Goal: Transaction & Acquisition: Book appointment/travel/reservation

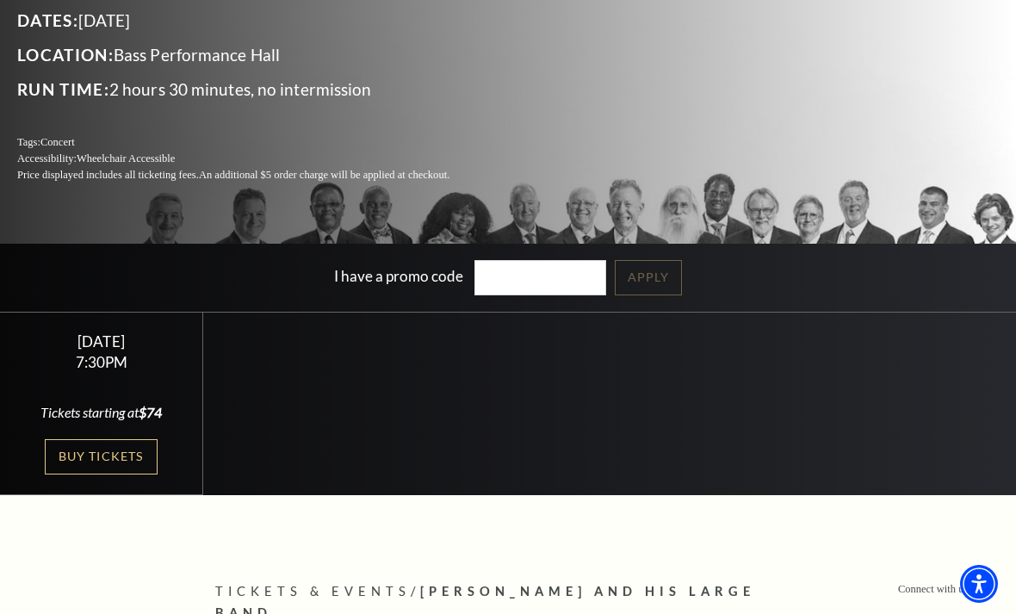
scroll to position [228, 0]
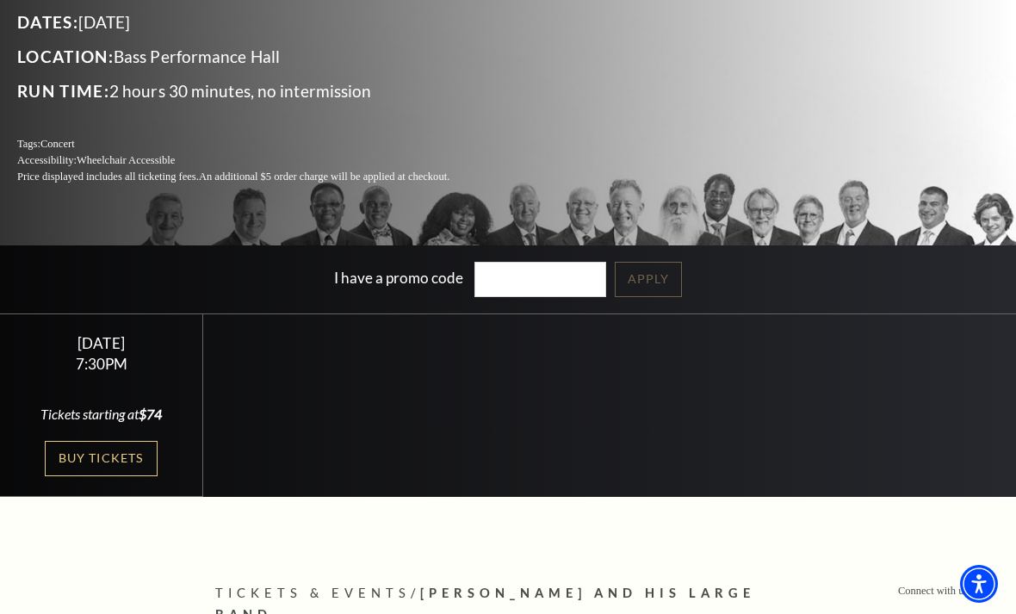
click at [124, 476] on link "Buy Tickets" at bounding box center [101, 458] width 112 height 35
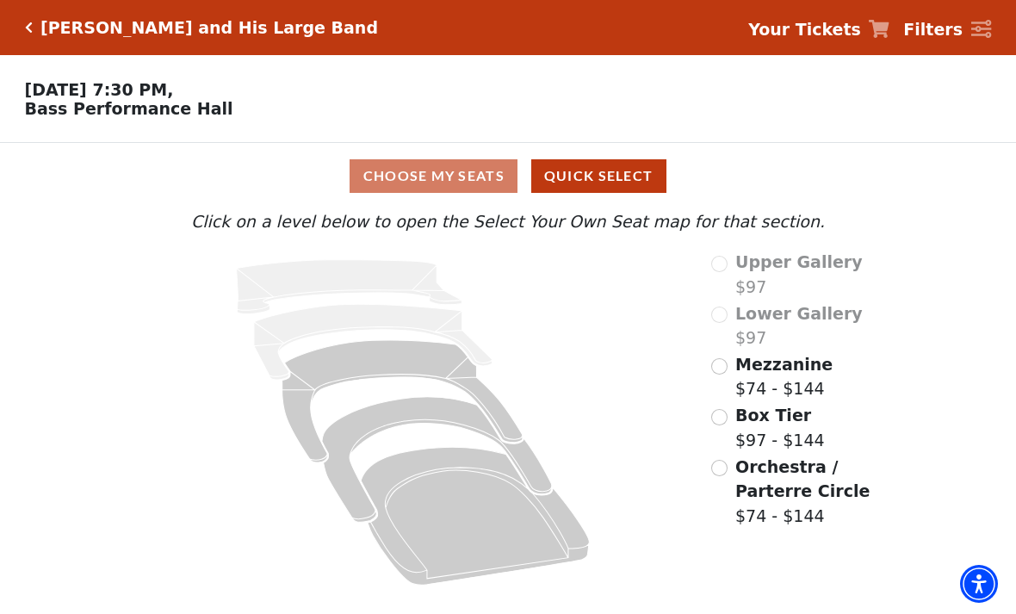
click at [429, 511] on icon "Orchestra / Parterre Circle - Seats Available: 28" at bounding box center [475, 517] width 228 height 138
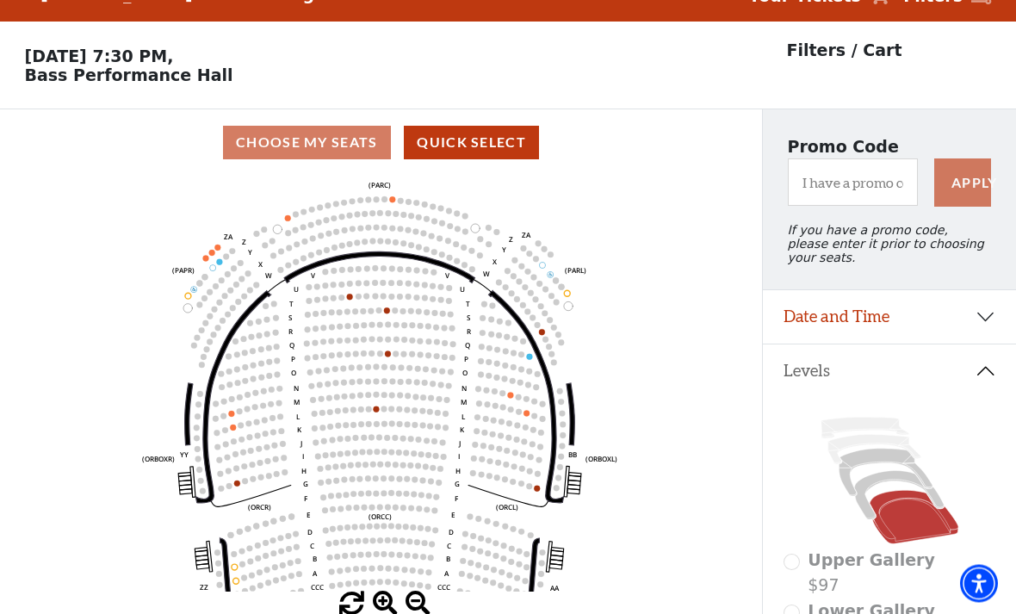
scroll to position [80, 0]
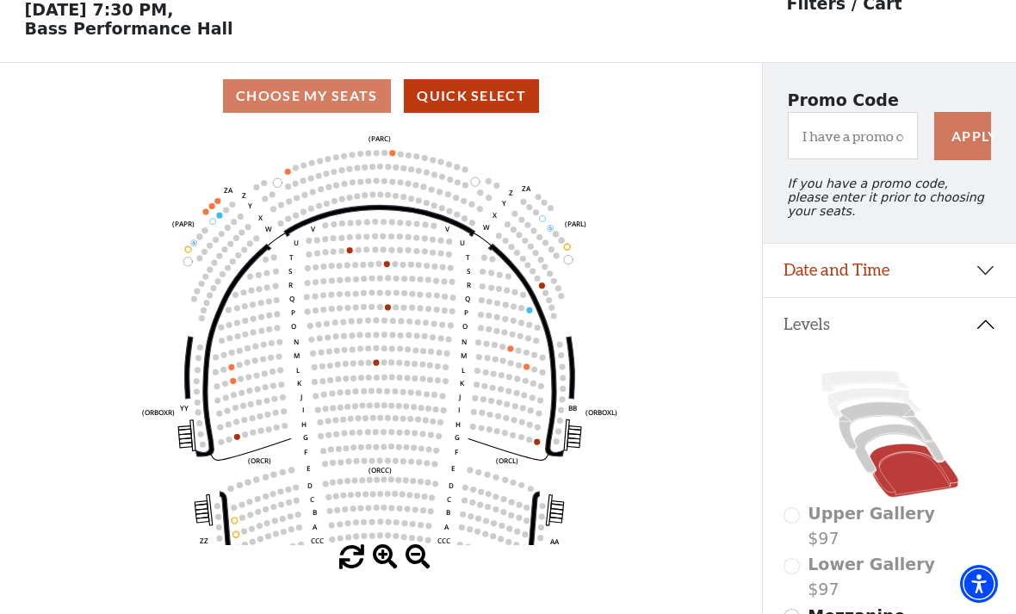
click at [358, 511] on circle at bounding box center [361, 508] width 6 height 6
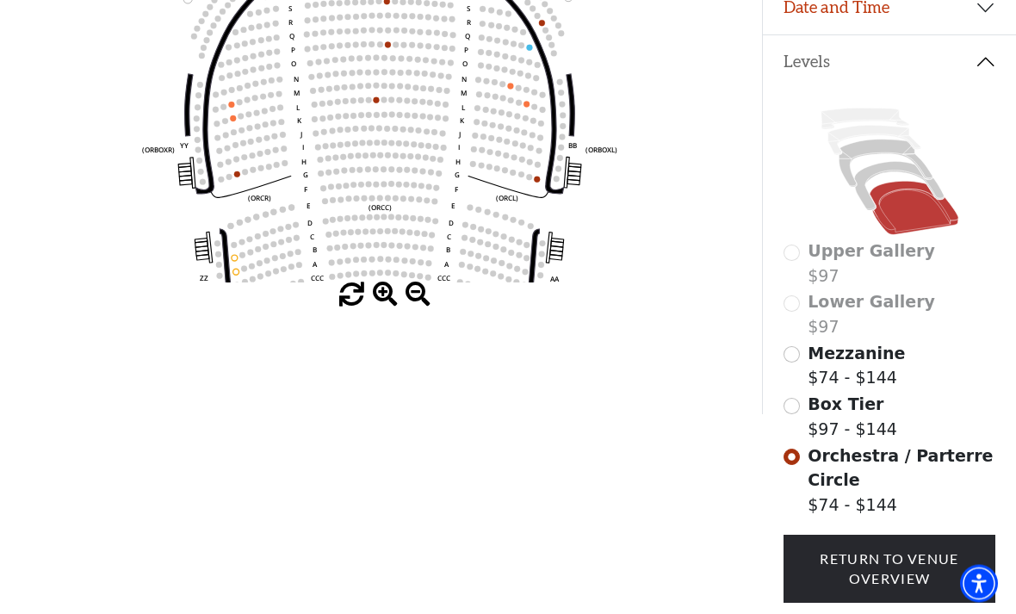
scroll to position [343, 0]
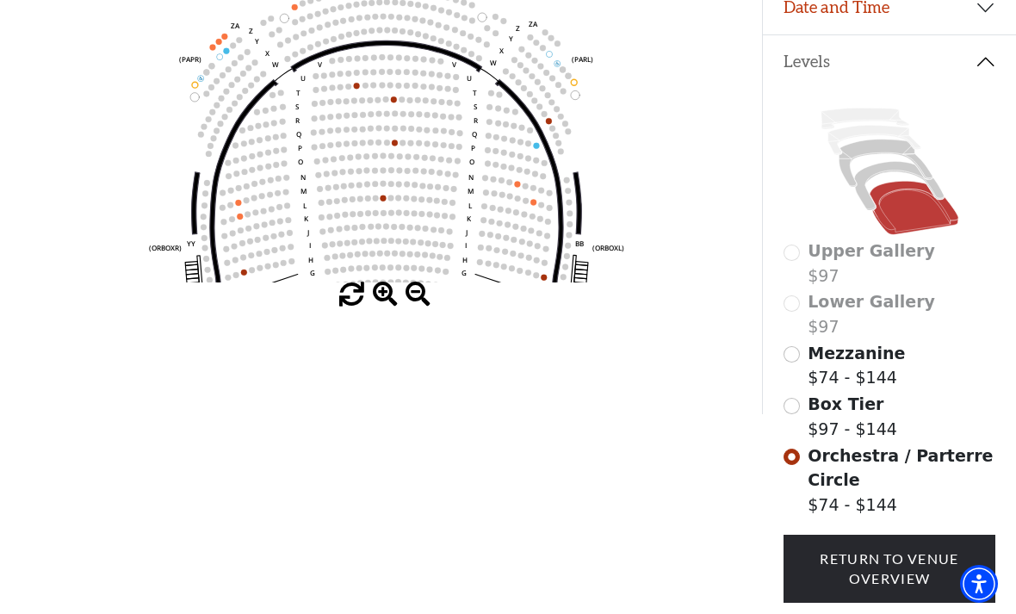
click at [195, 95] on icon "Left (ORPITL) Right (ORPITR) Center (ORPITC) ZZ AA YY BB ZA ZA (ORCL) (ORCR) (O…" at bounding box center [381, 75] width 686 height 416
click at [213, 90] on circle at bounding box center [211, 87] width 6 height 6
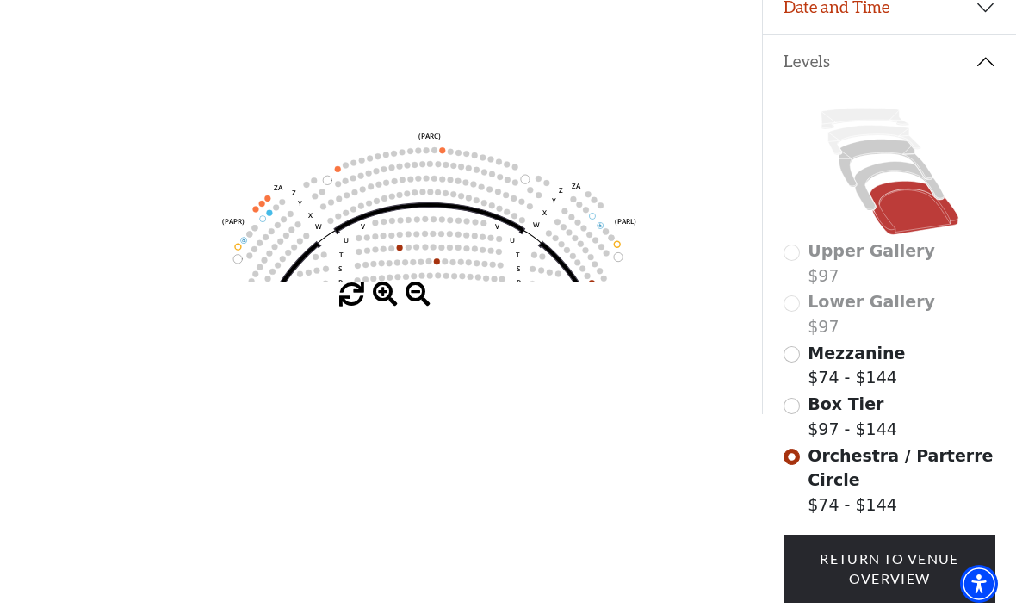
click at [803, 257] on div "Upper Gallery $97" at bounding box center [889, 262] width 213 height 49
click at [805, 251] on div "Upper Gallery $97" at bounding box center [889, 262] width 213 height 49
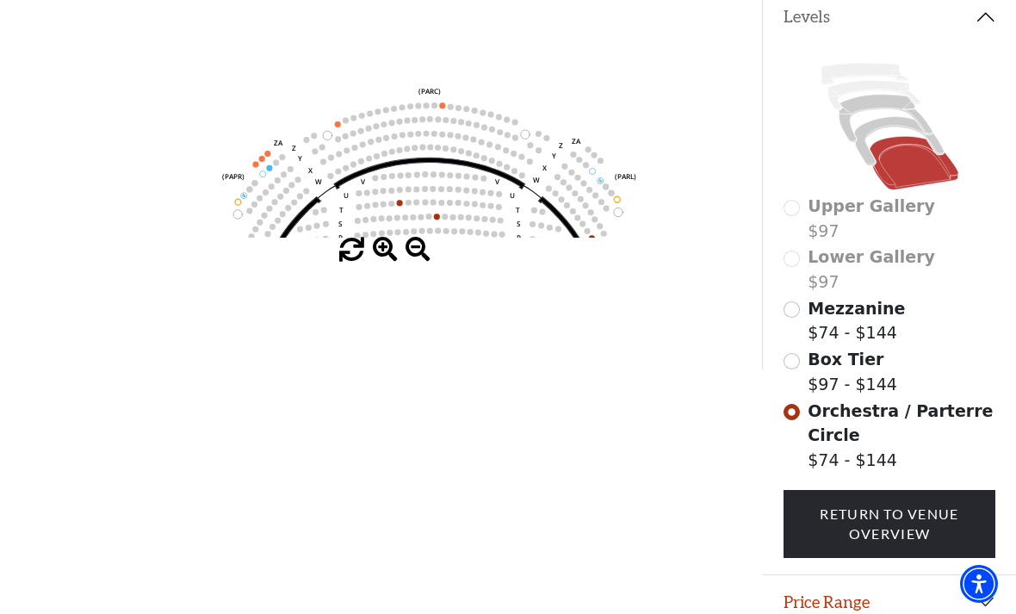
scroll to position [404, 0]
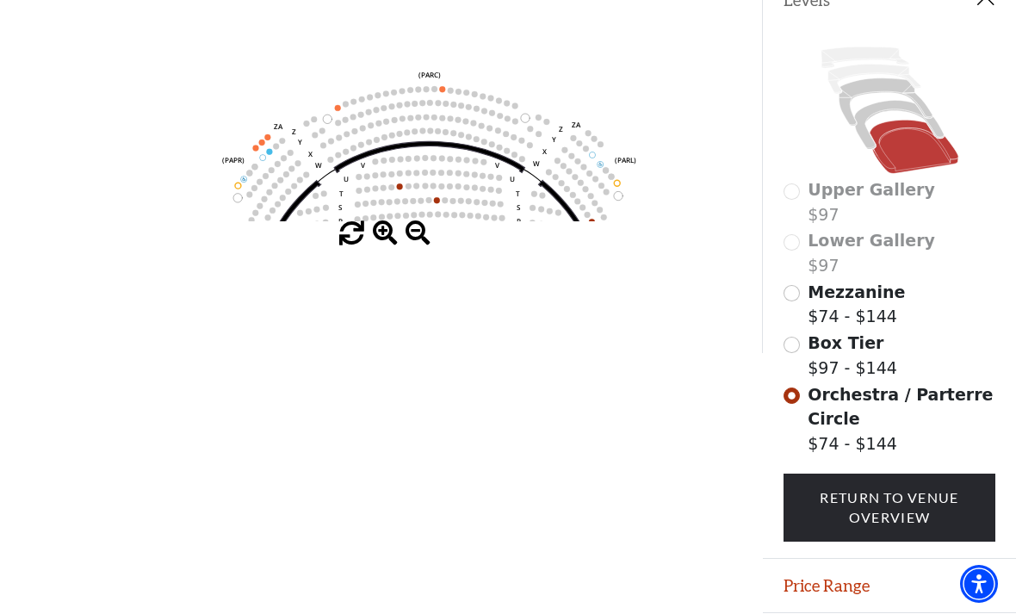
click at [903, 505] on link "Return To Venue Overview" at bounding box center [889, 508] width 213 height 68
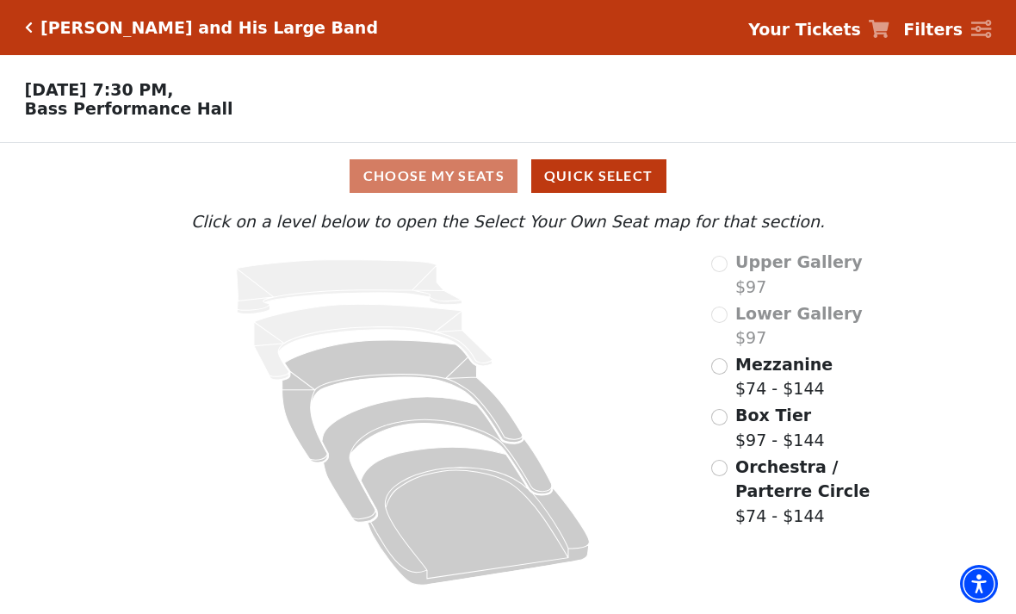
scroll to position [0, 0]
click at [726, 264] on div "Upper Gallery $97" at bounding box center [794, 274] width 166 height 49
click at [738, 283] on label "Upper Gallery $97" at bounding box center [798, 274] width 127 height 49
click at [728, 264] on div "Upper Gallery $97" at bounding box center [794, 274] width 166 height 49
click at [727, 416] on input "Box Tier$97 - $144\a" at bounding box center [719, 417] width 16 height 16
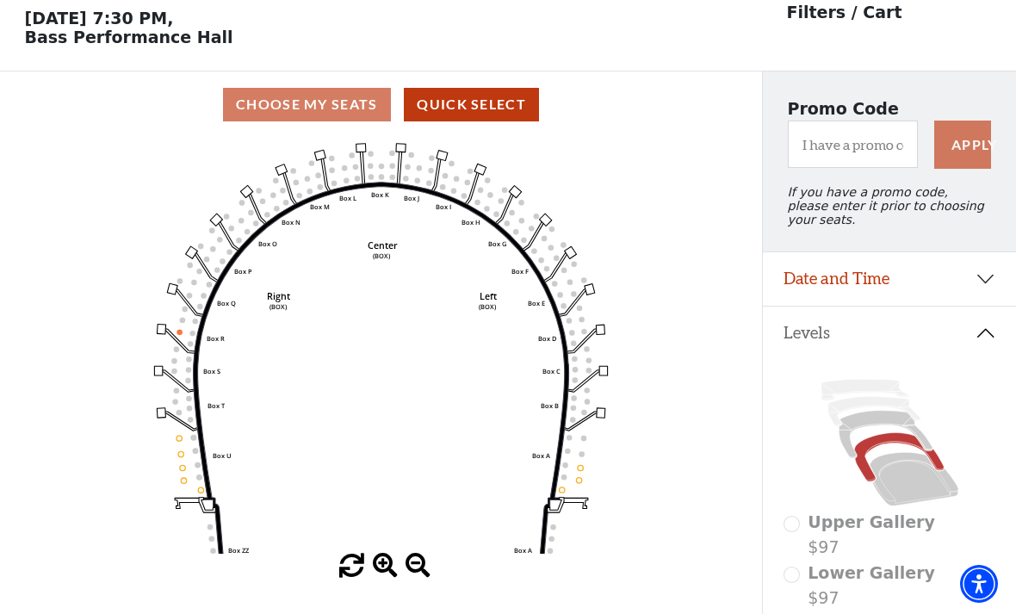
scroll to position [80, 0]
